Goal: Information Seeking & Learning: Learn about a topic

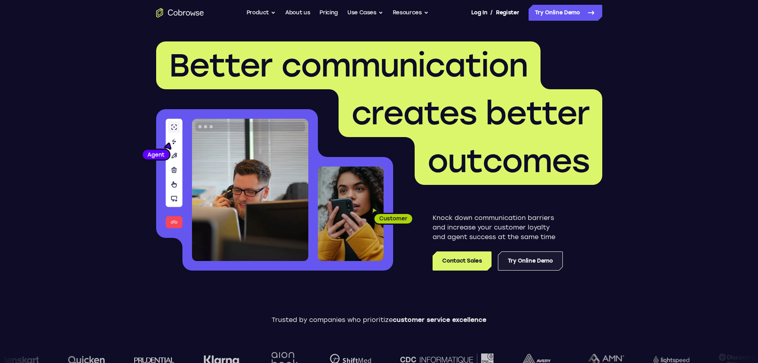
click at [527, 260] on link "Try Online Demo" at bounding box center [530, 260] width 65 height 19
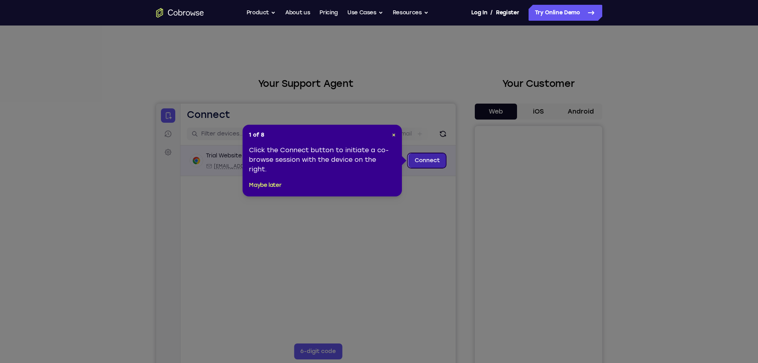
click at [416, 159] on link "Connect" at bounding box center [427, 160] width 38 height 14
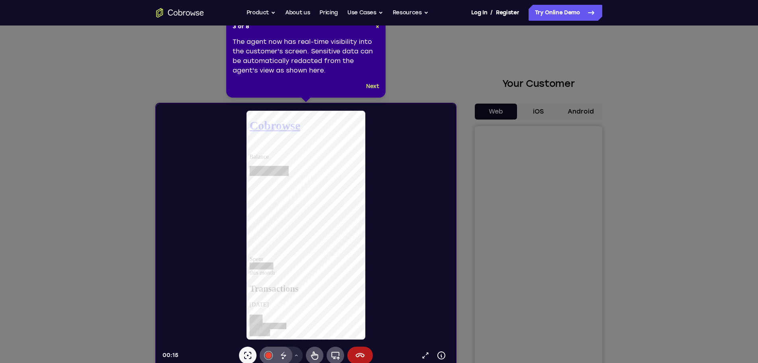
click at [373, 85] on button "Next" at bounding box center [372, 87] width 13 height 10
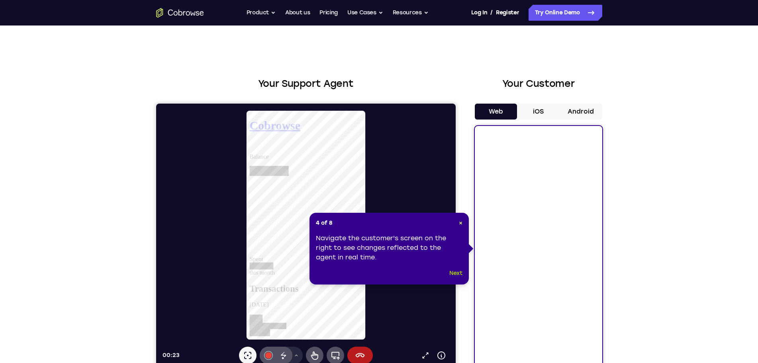
click at [457, 271] on button "Next" at bounding box center [455, 273] width 13 height 10
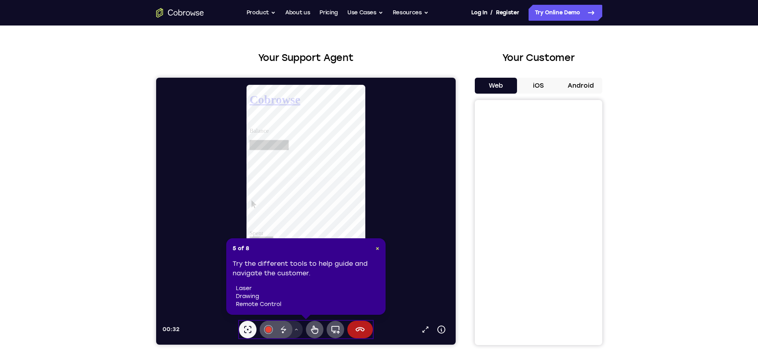
scroll to position [40, 0]
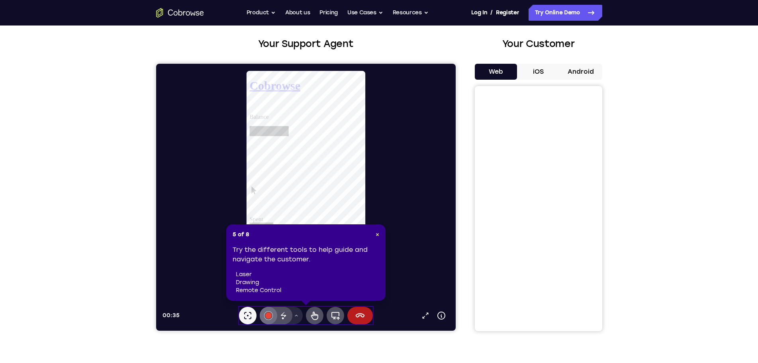
click at [271, 315] on button "#e94435" at bounding box center [268, 316] width 18 height 18
click at [314, 312] on icon at bounding box center [314, 315] width 10 height 10
click at [338, 313] on icon at bounding box center [335, 315] width 10 height 10
click at [362, 314] on icon at bounding box center [360, 315] width 10 height 10
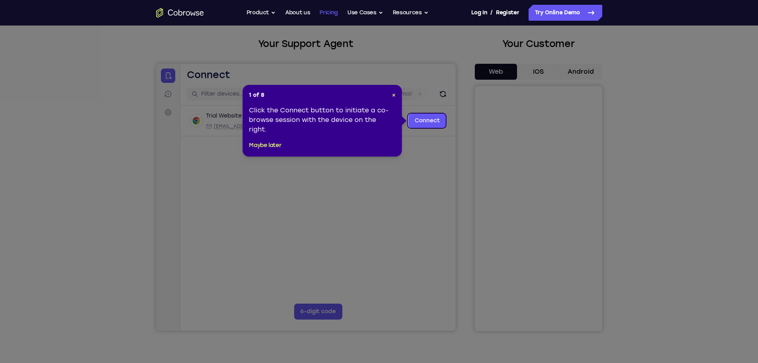
click at [328, 11] on link "Pricing" at bounding box center [328, 13] width 18 height 16
click at [260, 11] on button "Product" at bounding box center [260, 13] width 29 height 16
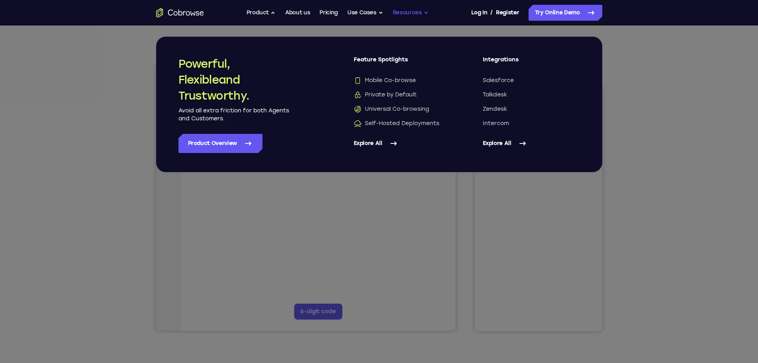
click at [422, 11] on button "Resources" at bounding box center [410, 13] width 36 height 16
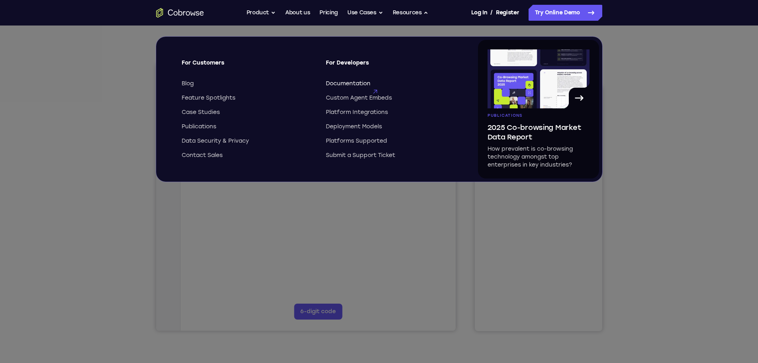
click at [353, 81] on span "Documentation" at bounding box center [348, 84] width 45 height 8
click at [245, 233] on icon at bounding box center [382, 181] width 764 height 363
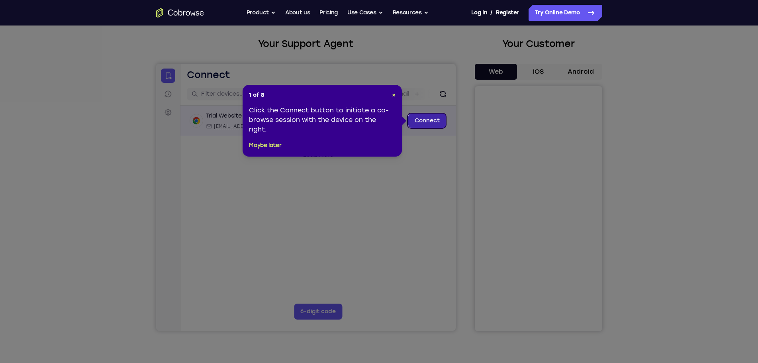
click at [434, 121] on link "Connect" at bounding box center [427, 120] width 38 height 14
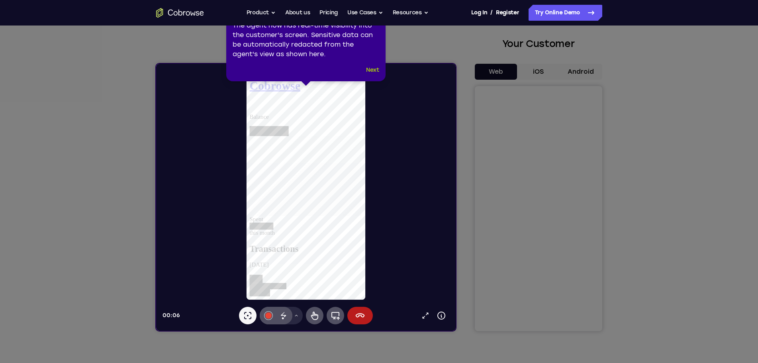
click at [375, 68] on button "Next" at bounding box center [372, 70] width 13 height 10
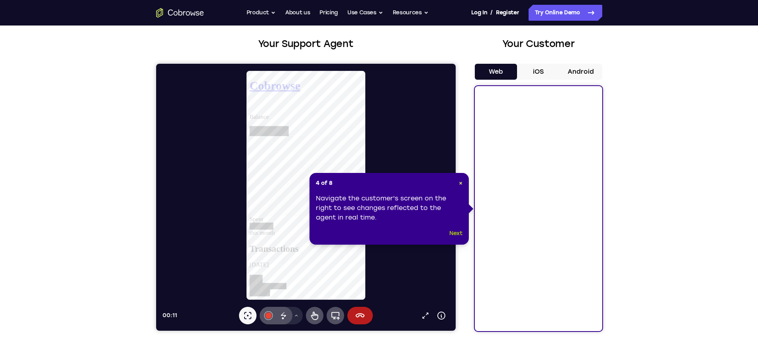
click at [451, 232] on button "Next" at bounding box center [455, 233] width 13 height 10
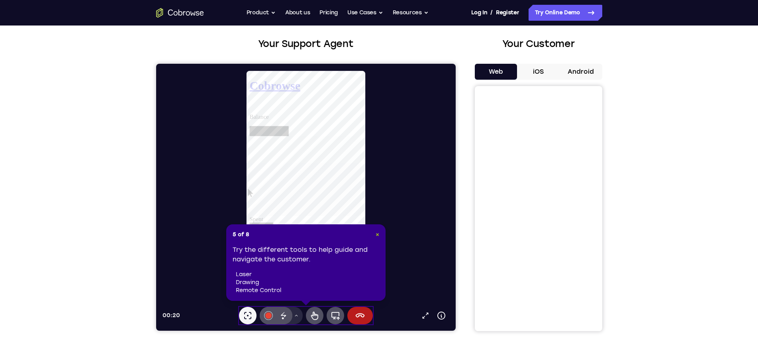
click at [378, 235] on span "×" at bounding box center [377, 234] width 4 height 7
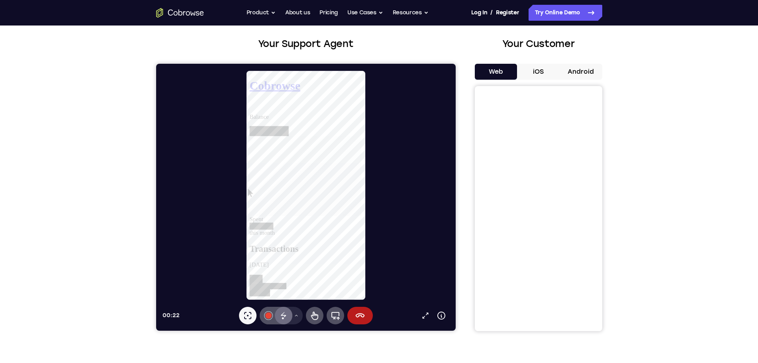
click at [286, 315] on icon at bounding box center [283, 315] width 10 height 10
